Goal: Find specific page/section: Find specific page/section

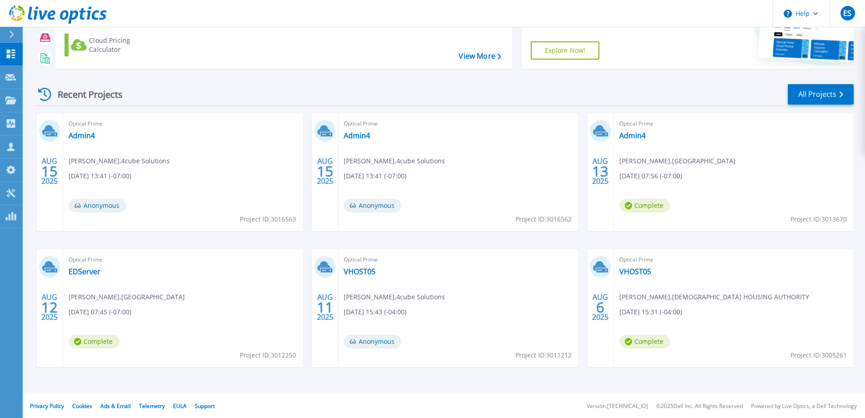
scroll to position [86, 0]
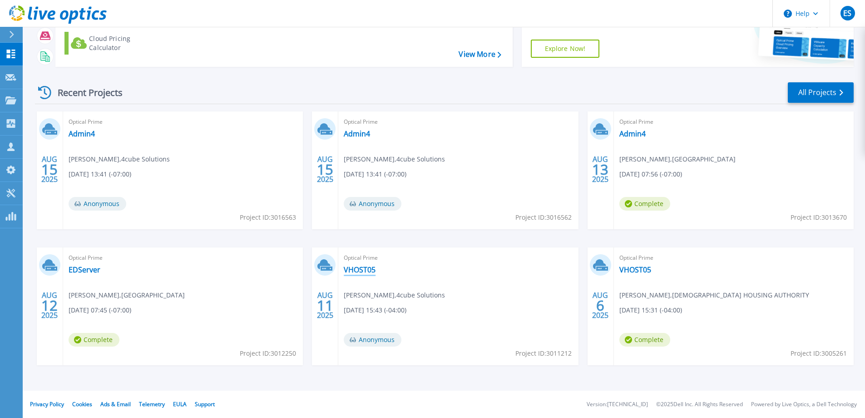
click at [363, 266] on link "VHOST05" at bounding box center [360, 269] width 32 height 9
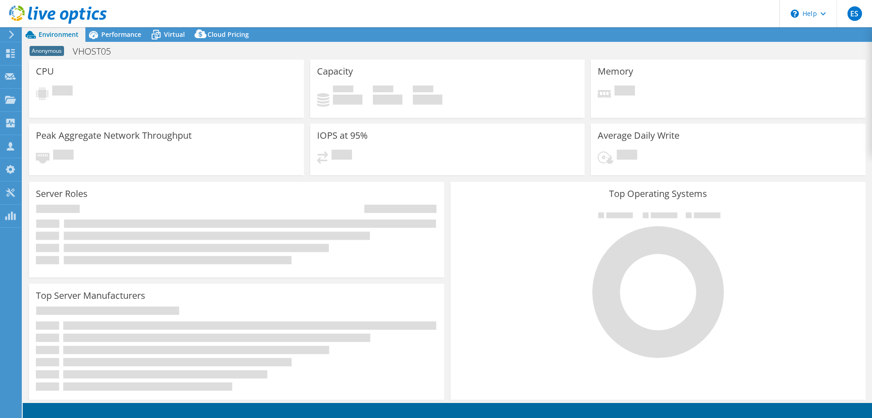
select select "USD"
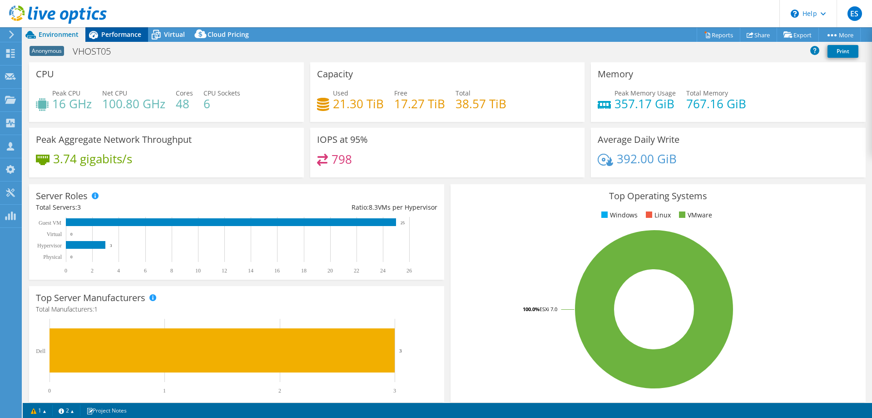
click at [111, 37] on span "Performance" at bounding box center [121, 34] width 40 height 9
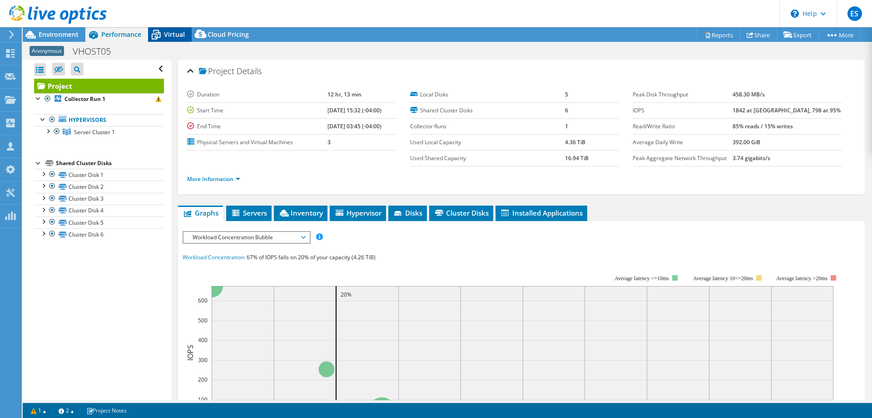
click at [174, 27] on div "Virtual" at bounding box center [170, 34] width 44 height 15
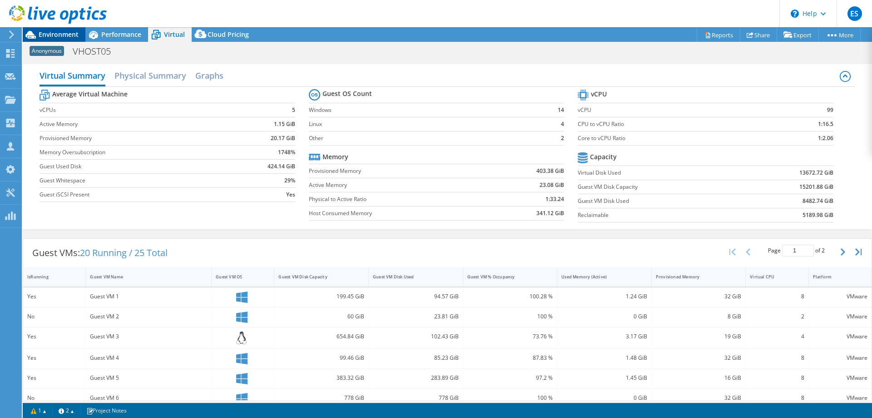
click at [57, 36] on span "Environment" at bounding box center [59, 34] width 40 height 9
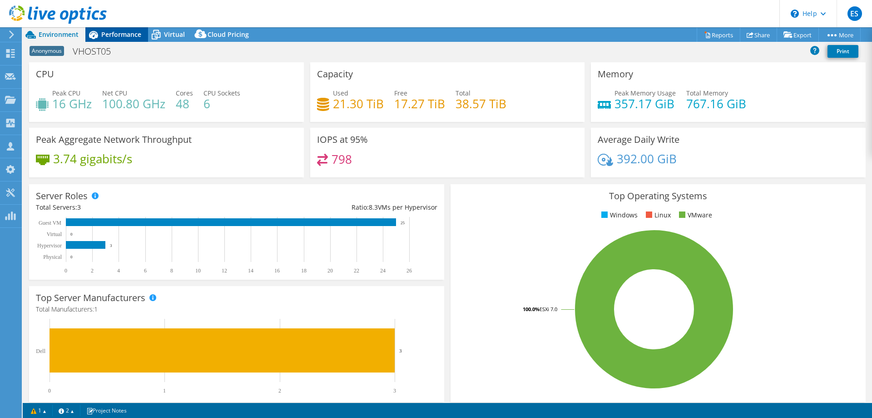
click at [110, 34] on span "Performance" at bounding box center [121, 34] width 40 height 9
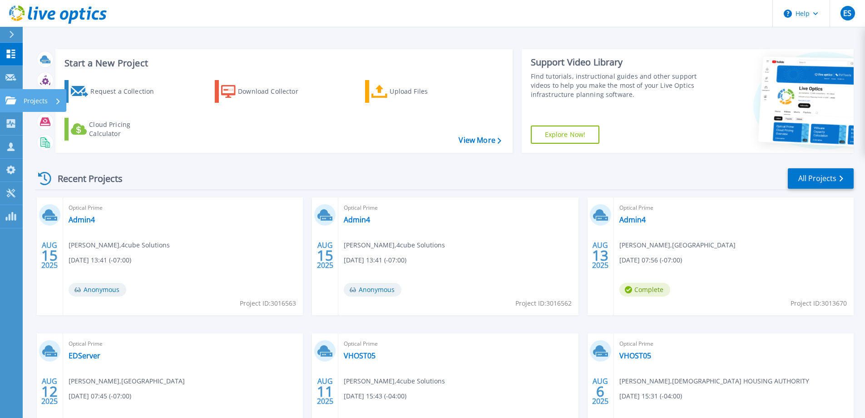
click at [20, 102] on link "Projects Projects" at bounding box center [11, 100] width 23 height 23
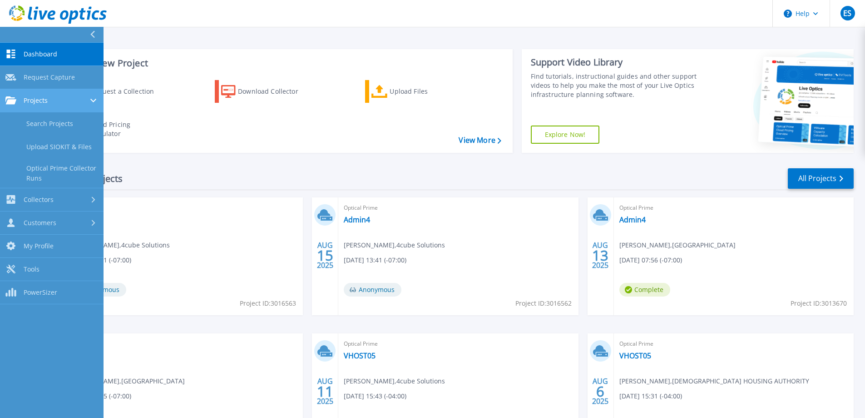
click at [65, 103] on div "Projects" at bounding box center [51, 100] width 93 height 8
click at [55, 203] on div "Collectors" at bounding box center [51, 199] width 93 height 9
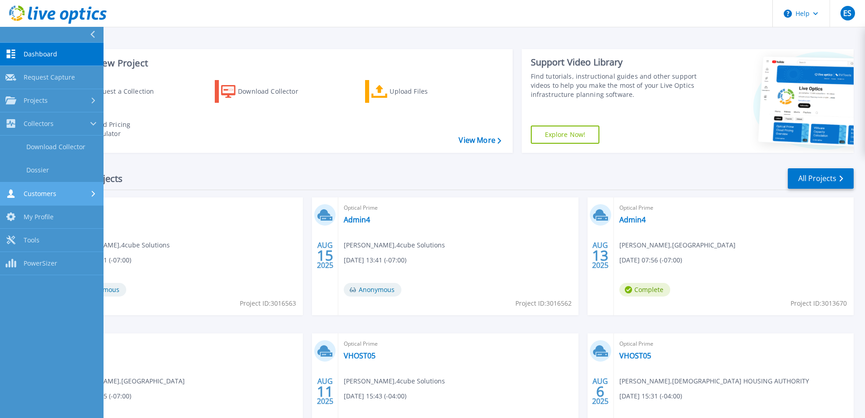
click at [45, 195] on span "Customers" at bounding box center [40, 193] width 33 height 8
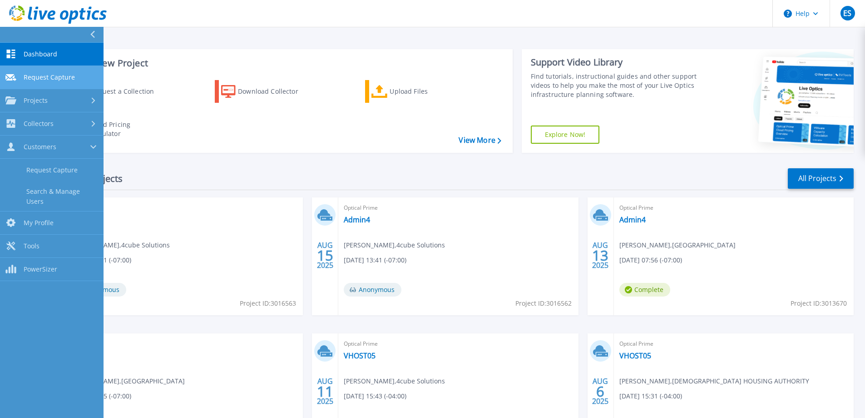
click at [62, 79] on span "Request Capture" at bounding box center [49, 77] width 51 height 8
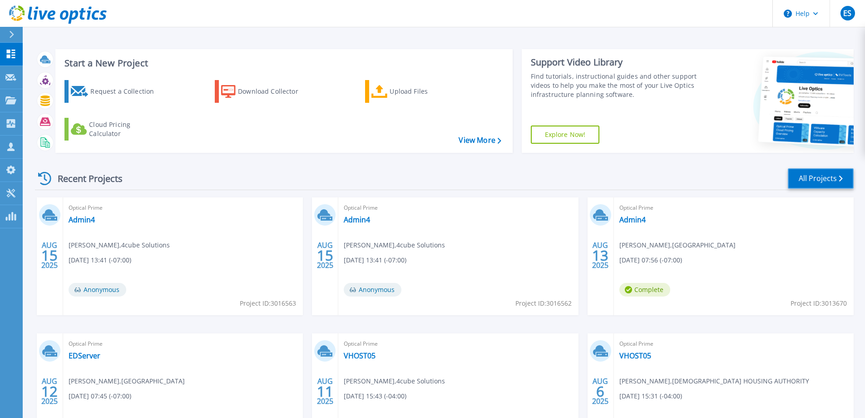
click at [814, 179] on link "All Projects" at bounding box center [821, 178] width 66 height 20
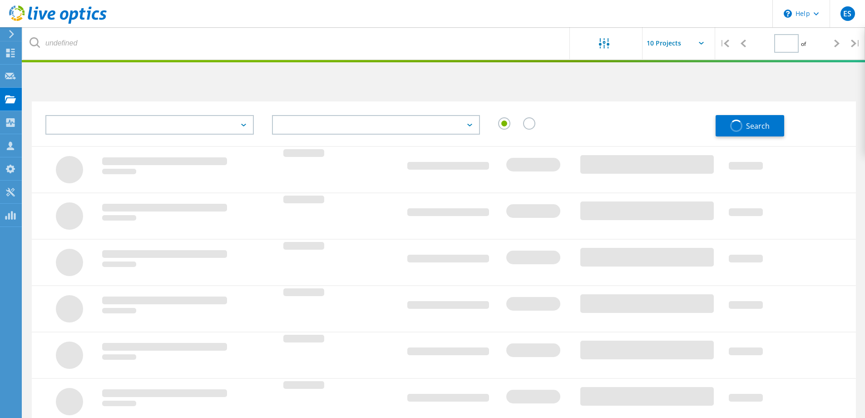
type input "1"
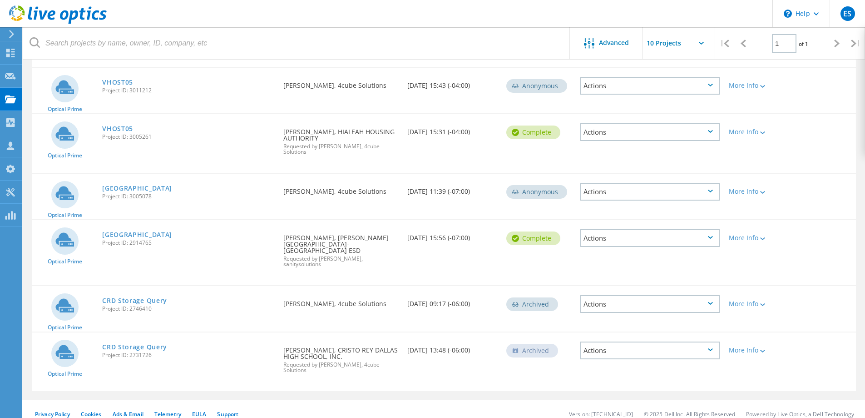
scroll to position [315, 0]
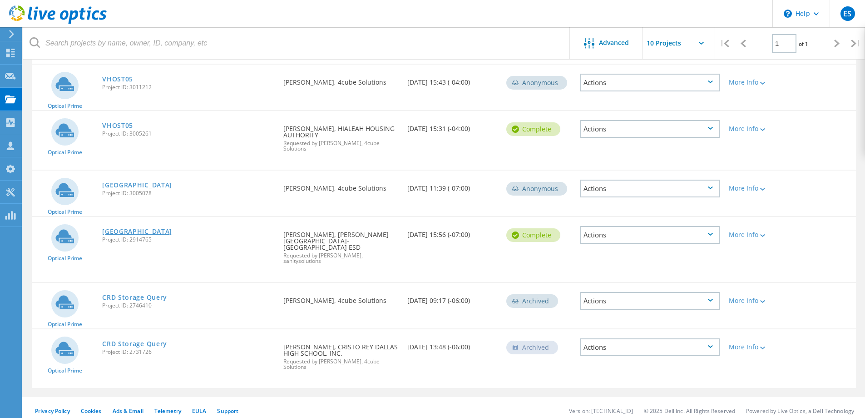
click at [130, 232] on link "[GEOGRAPHIC_DATA]" at bounding box center [137, 231] width 70 height 6
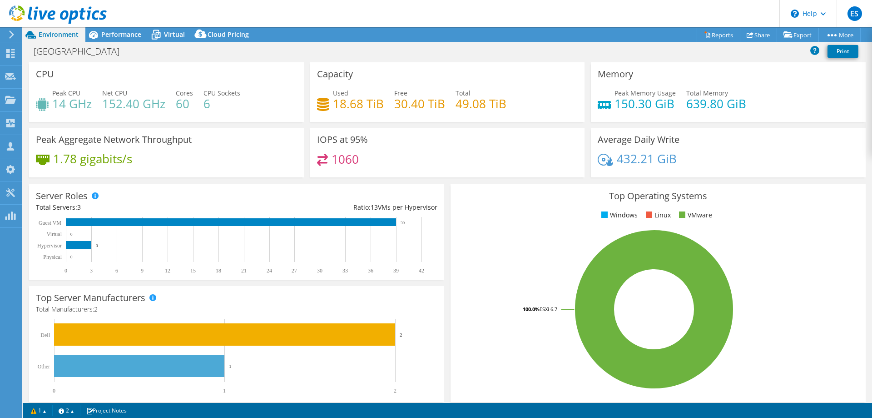
click at [611, 35] on div "Project Actions Project Actions Reports Share Export vSAN ReadyNode Sizer" at bounding box center [448, 34] width 850 height 15
click at [513, 47] on div "[GEOGRAPHIC_DATA] Print" at bounding box center [448, 51] width 850 height 17
click at [541, 51] on div "[GEOGRAPHIC_DATA] Print" at bounding box center [448, 51] width 850 height 17
